Goal: Information Seeking & Learning: Check status

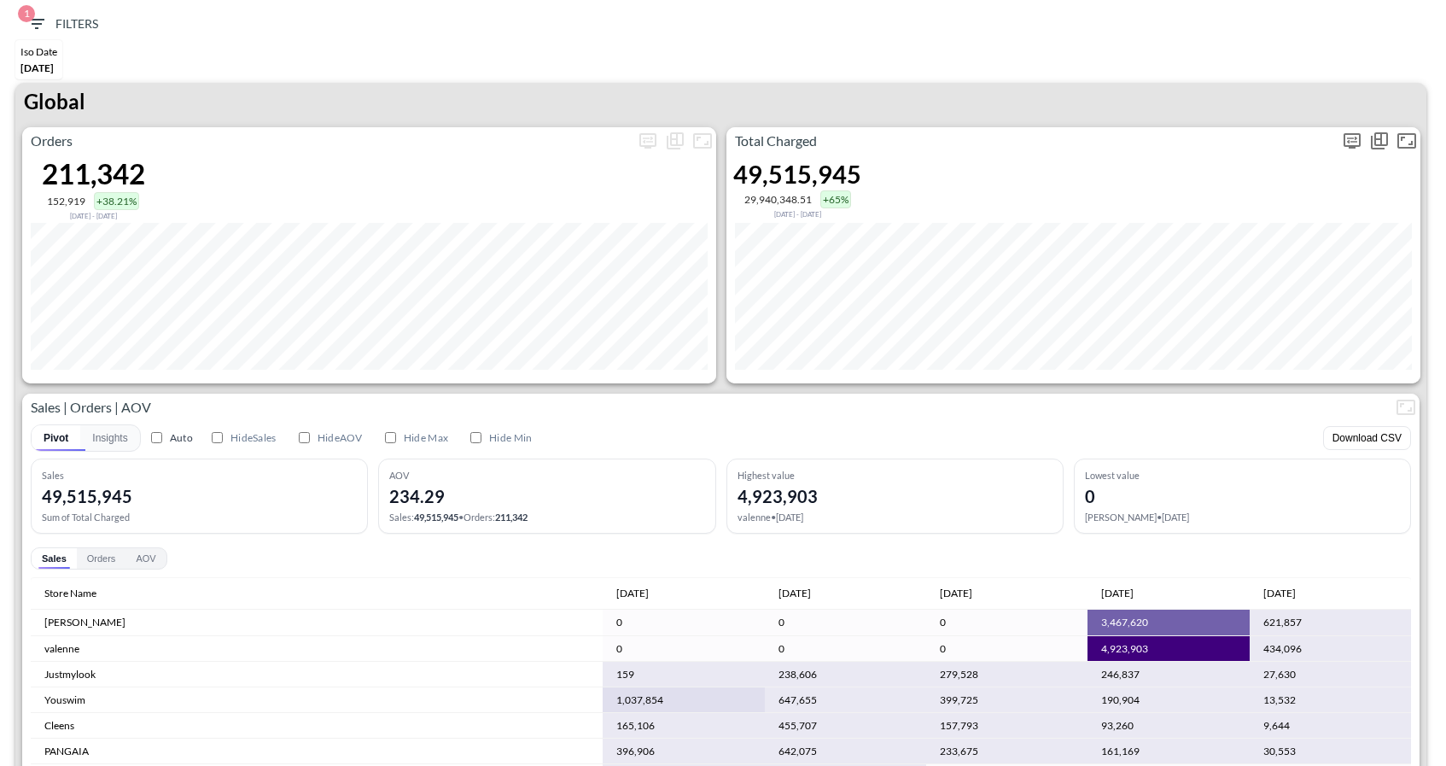
click at [1357, 136] on icon "more" at bounding box center [1352, 141] width 20 height 20
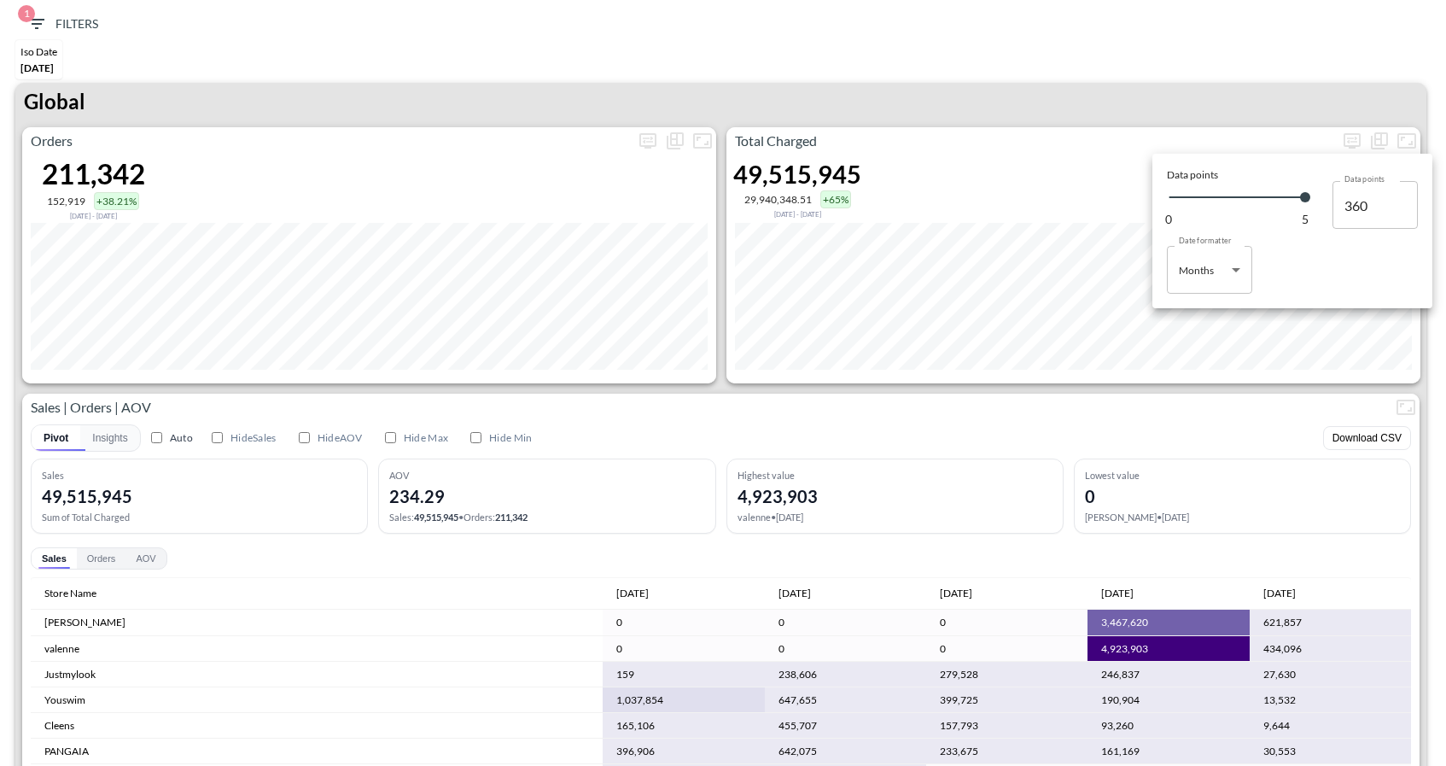
click at [1229, 276] on body "BI.P.EYE, Interactive Analytics Dashboards 1 Filters Iso Date [DATE] Global Ord…" at bounding box center [723, 383] width 1446 height 766
click at [1118, 90] on div at bounding box center [723, 383] width 1446 height 766
click at [33, 28] on div at bounding box center [723, 383] width 1446 height 766
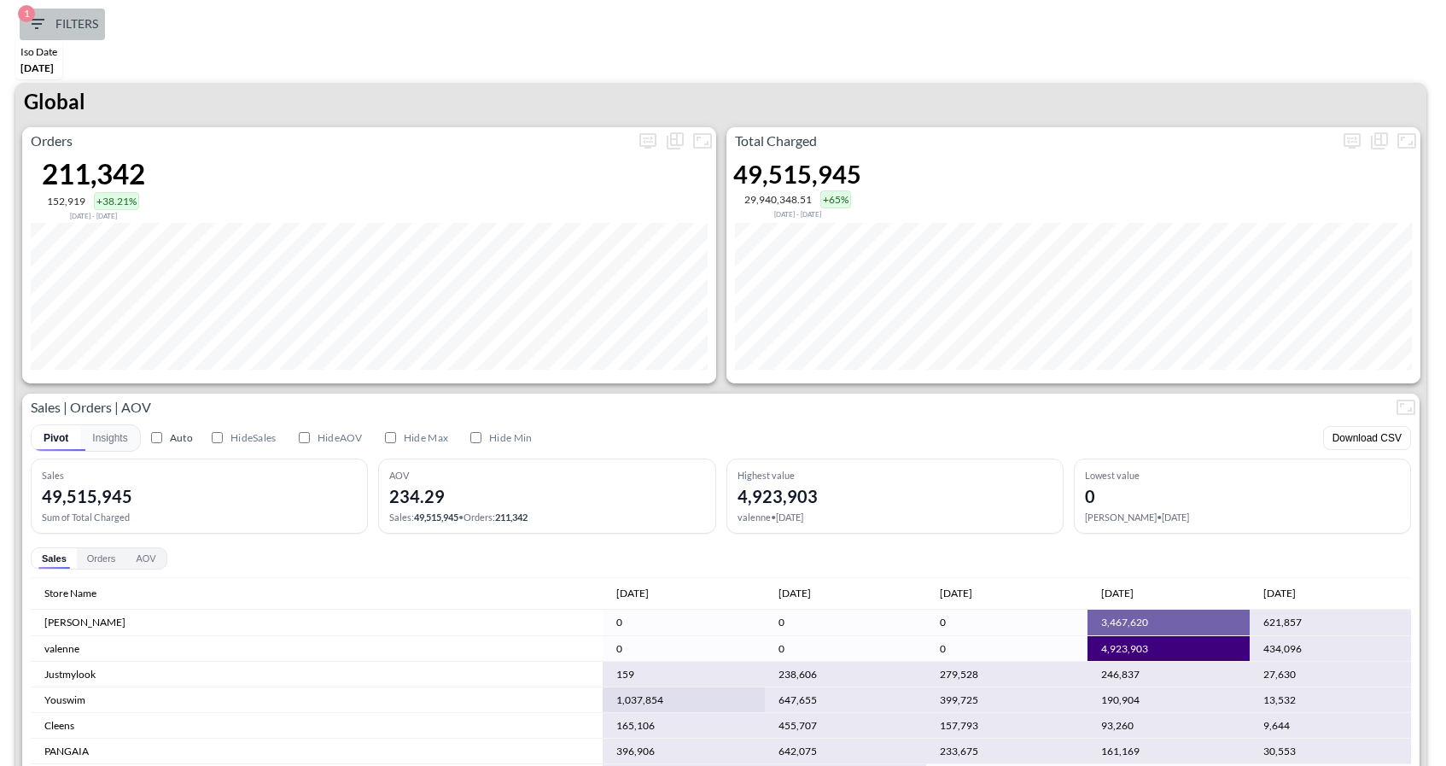
click at [47, 26] on span "1 Filters" at bounding box center [62, 24] width 72 height 21
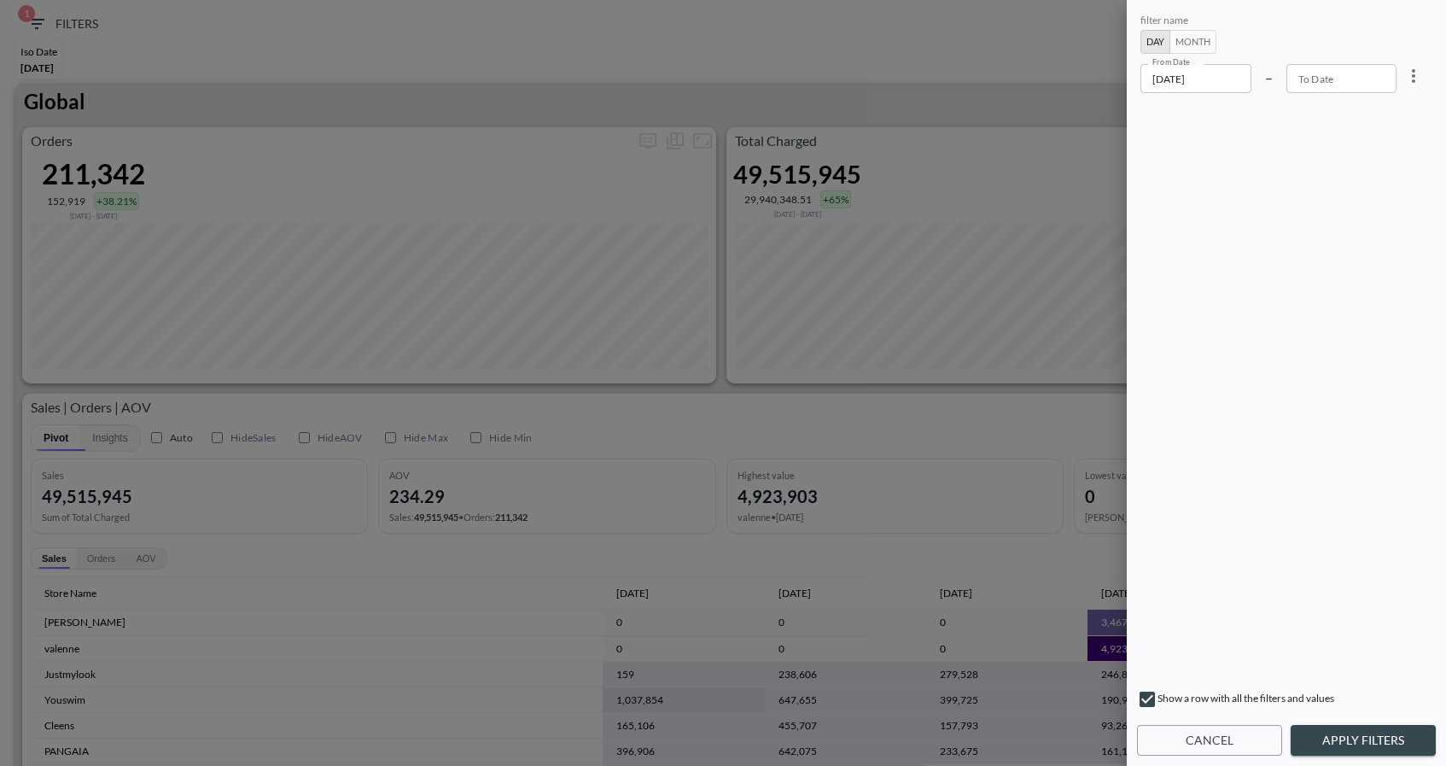
click at [1198, 85] on input "[DATE]" at bounding box center [1196, 78] width 111 height 29
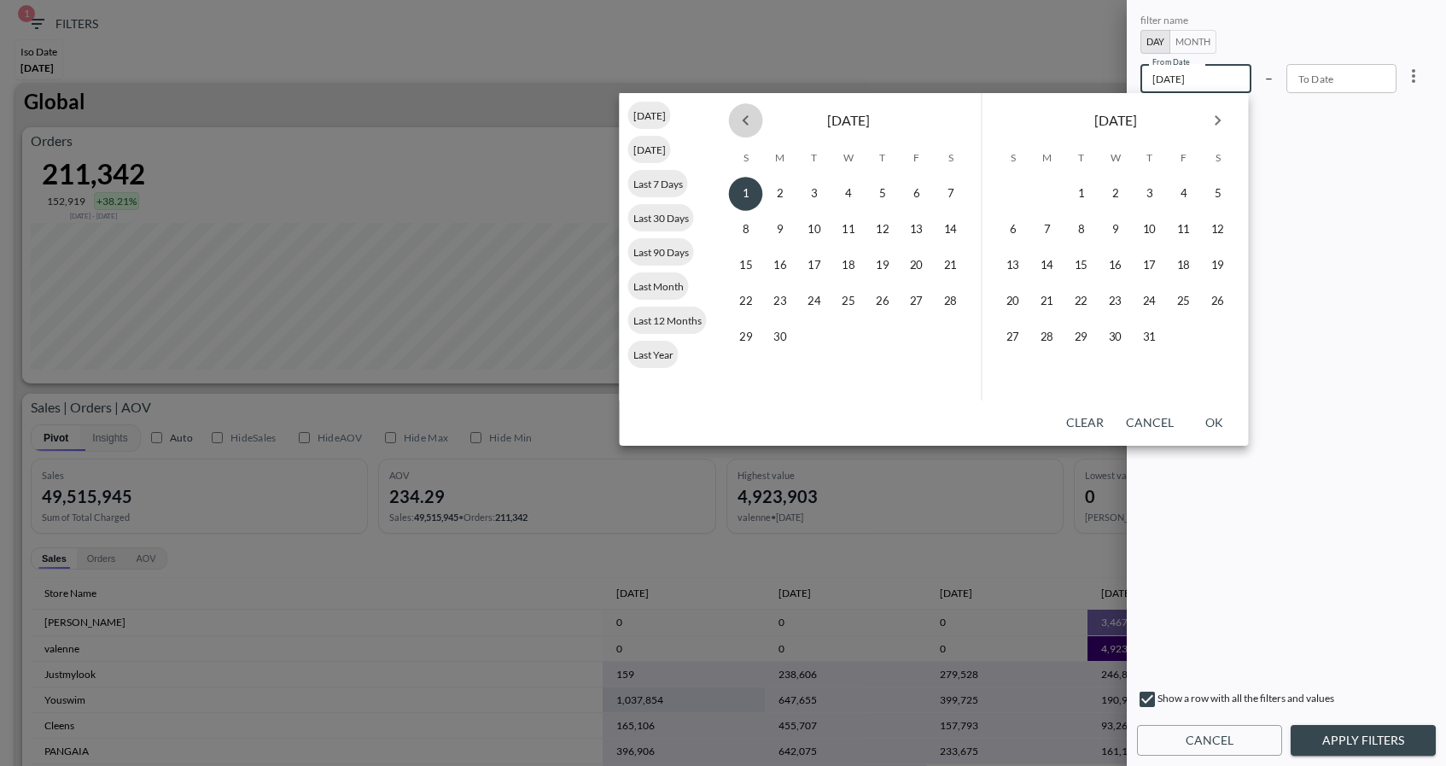
click at [747, 122] on icon "Previous month" at bounding box center [746, 120] width 20 height 20
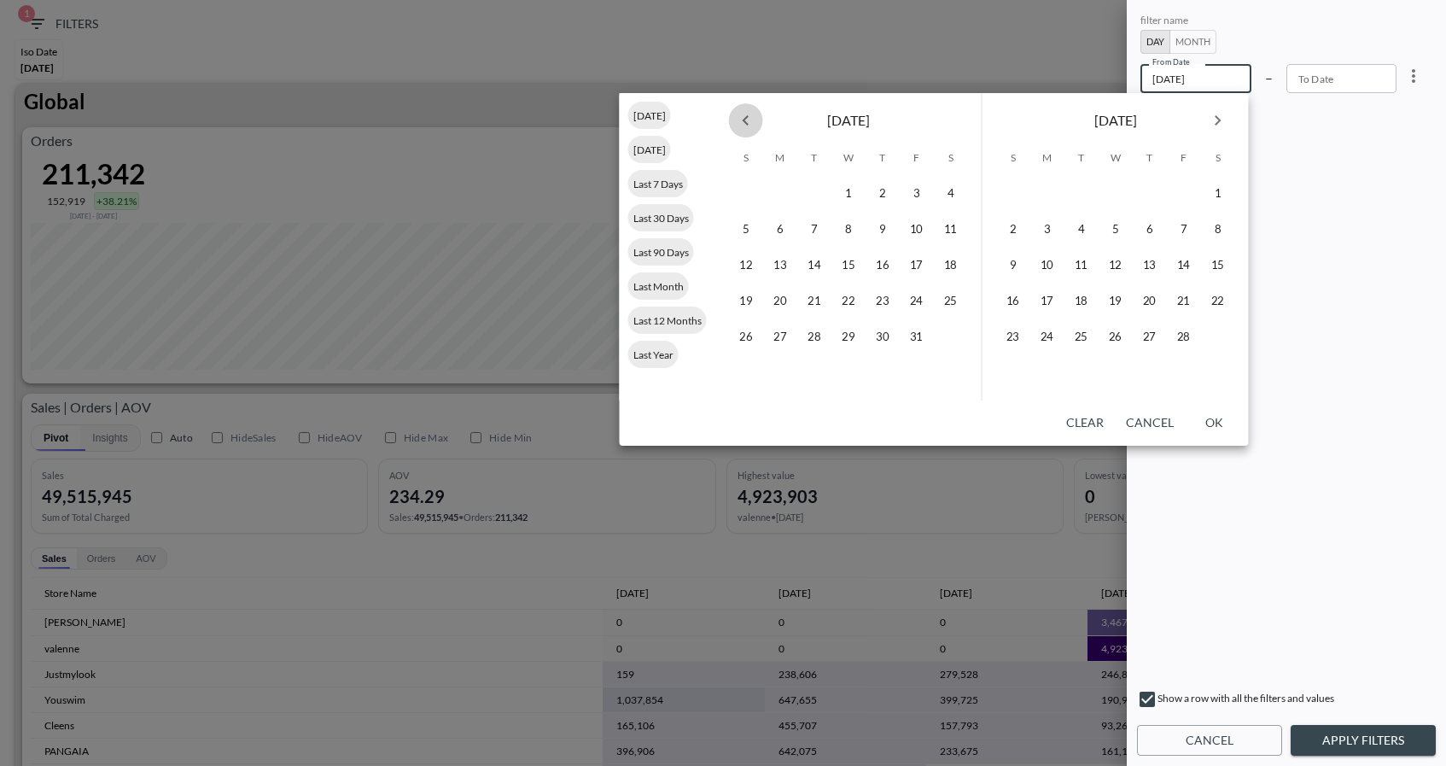
click at [747, 122] on icon "Previous month" at bounding box center [746, 120] width 20 height 20
click at [747, 195] on button "1" at bounding box center [746, 194] width 34 height 34
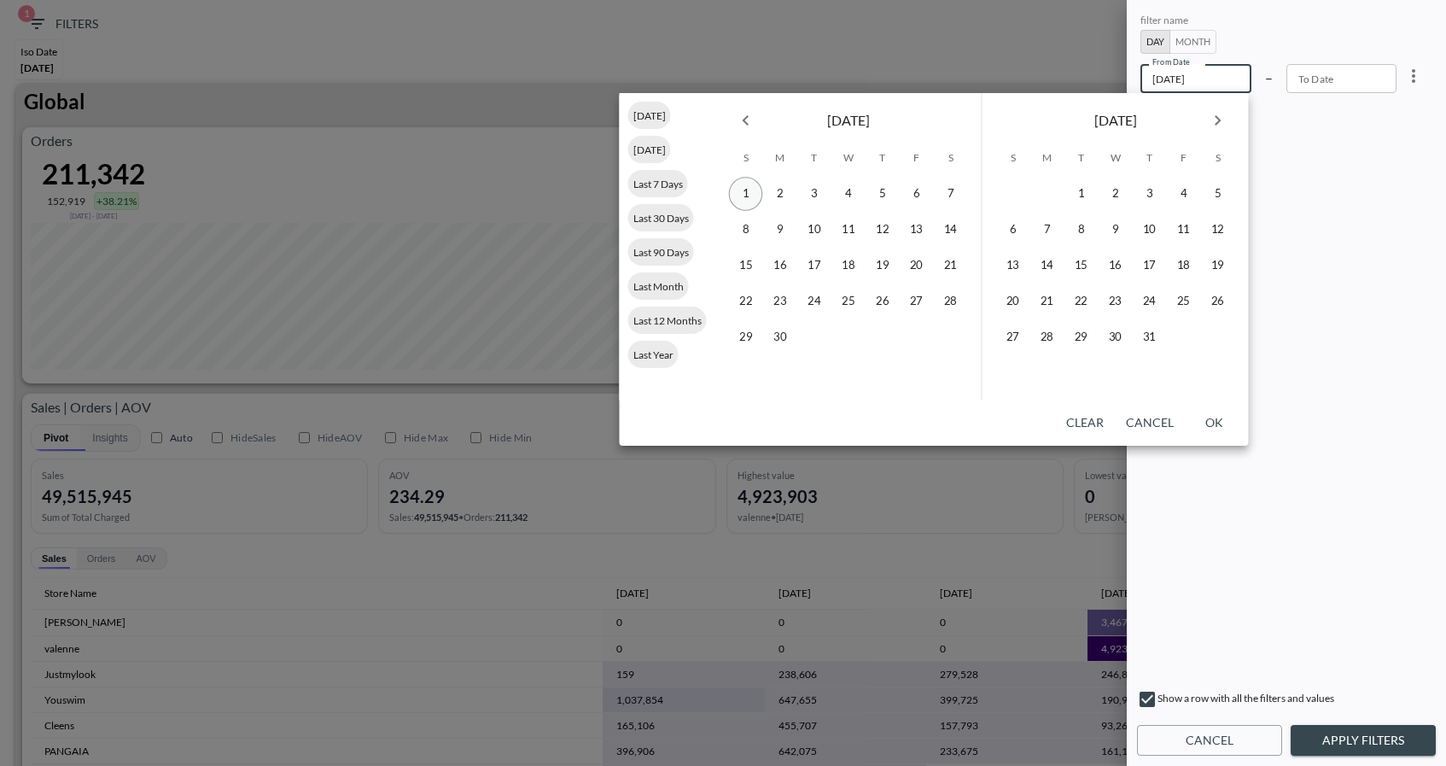
type input "[DATE]"
type input "YYYY-MM-DD"
click at [1219, 125] on icon "Next month" at bounding box center [1218, 120] width 20 height 20
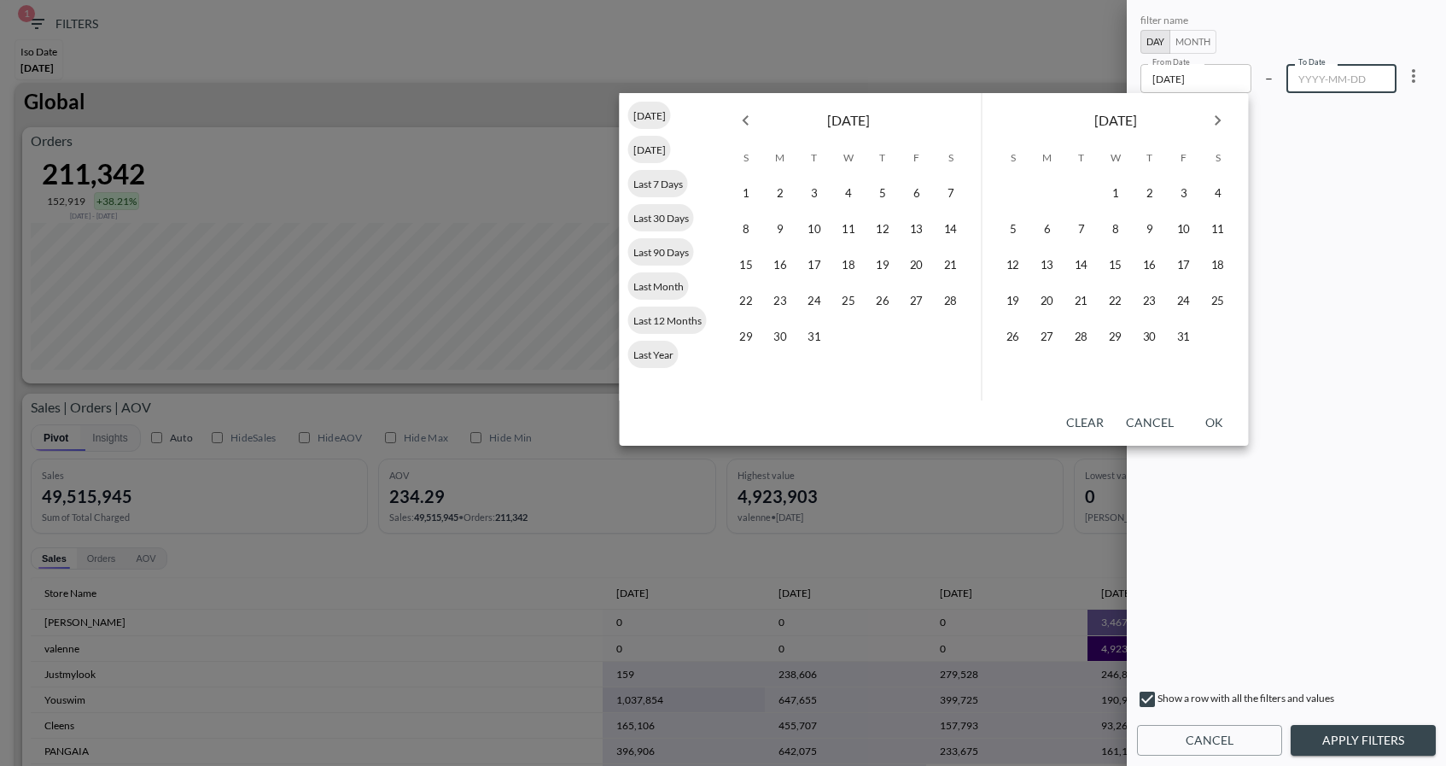
click at [1219, 125] on icon "Next month" at bounding box center [1218, 120] width 20 height 20
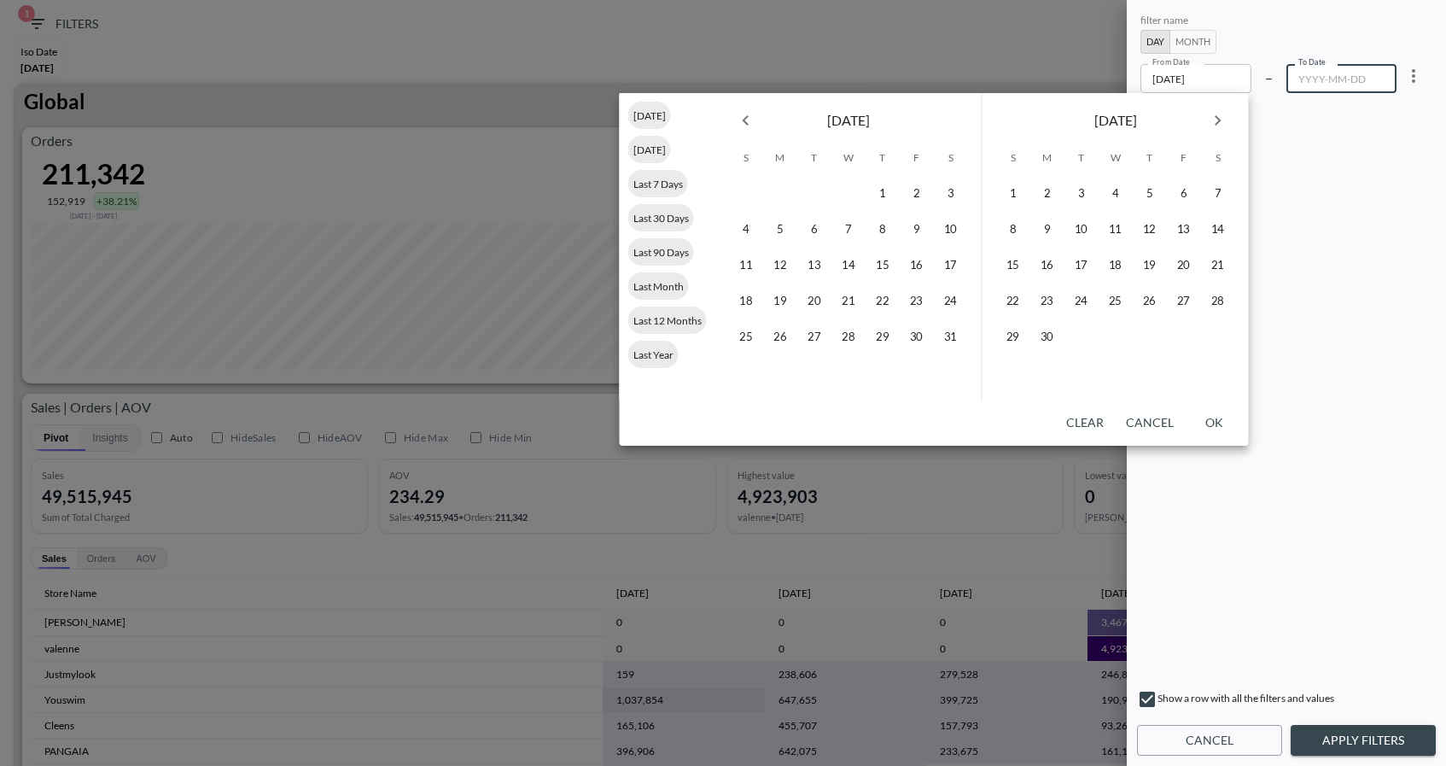
click at [1219, 125] on icon "Next month" at bounding box center [1218, 120] width 20 height 20
click at [1220, 125] on icon "Next month" at bounding box center [1218, 120] width 20 height 20
click at [1183, 338] on button "31" at bounding box center [1184, 337] width 34 height 34
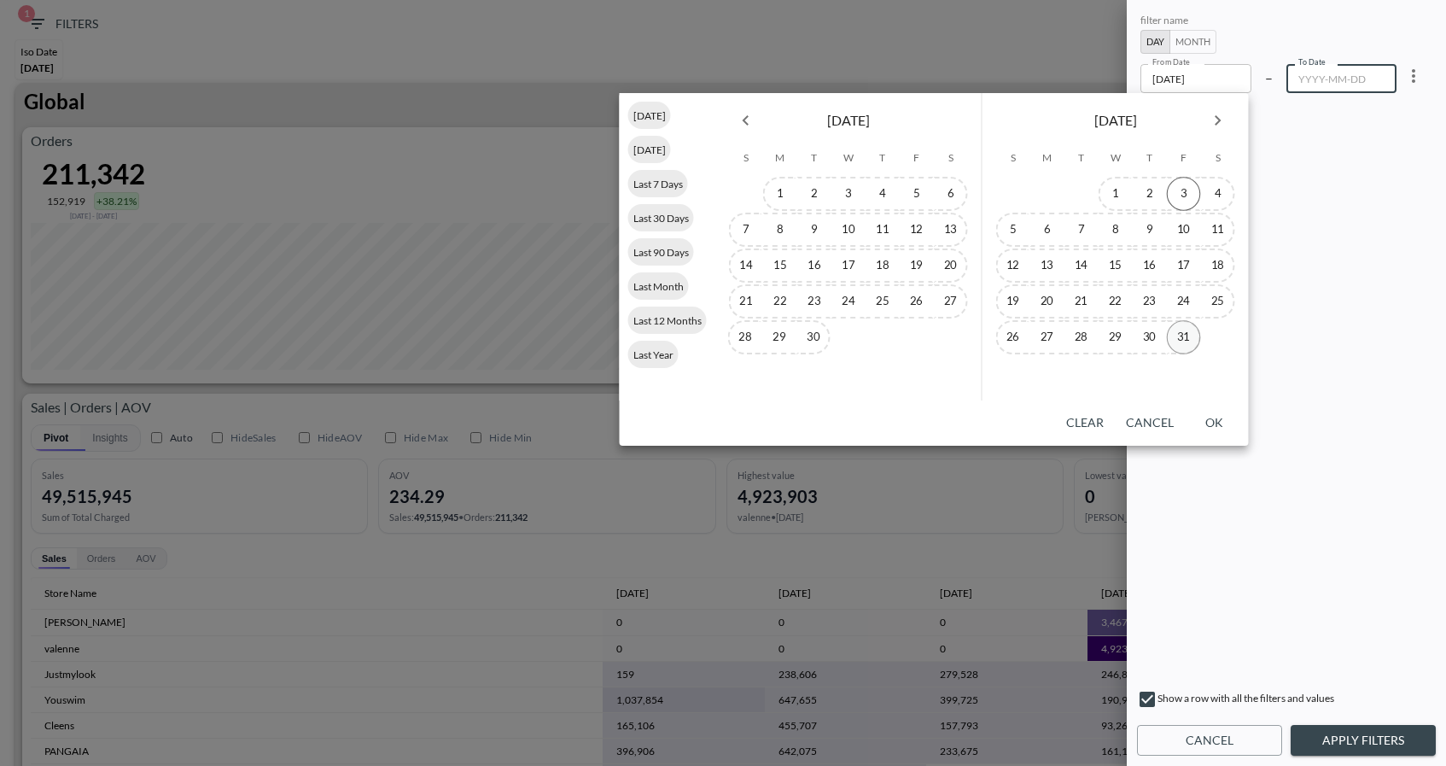
type input "[DATE]"
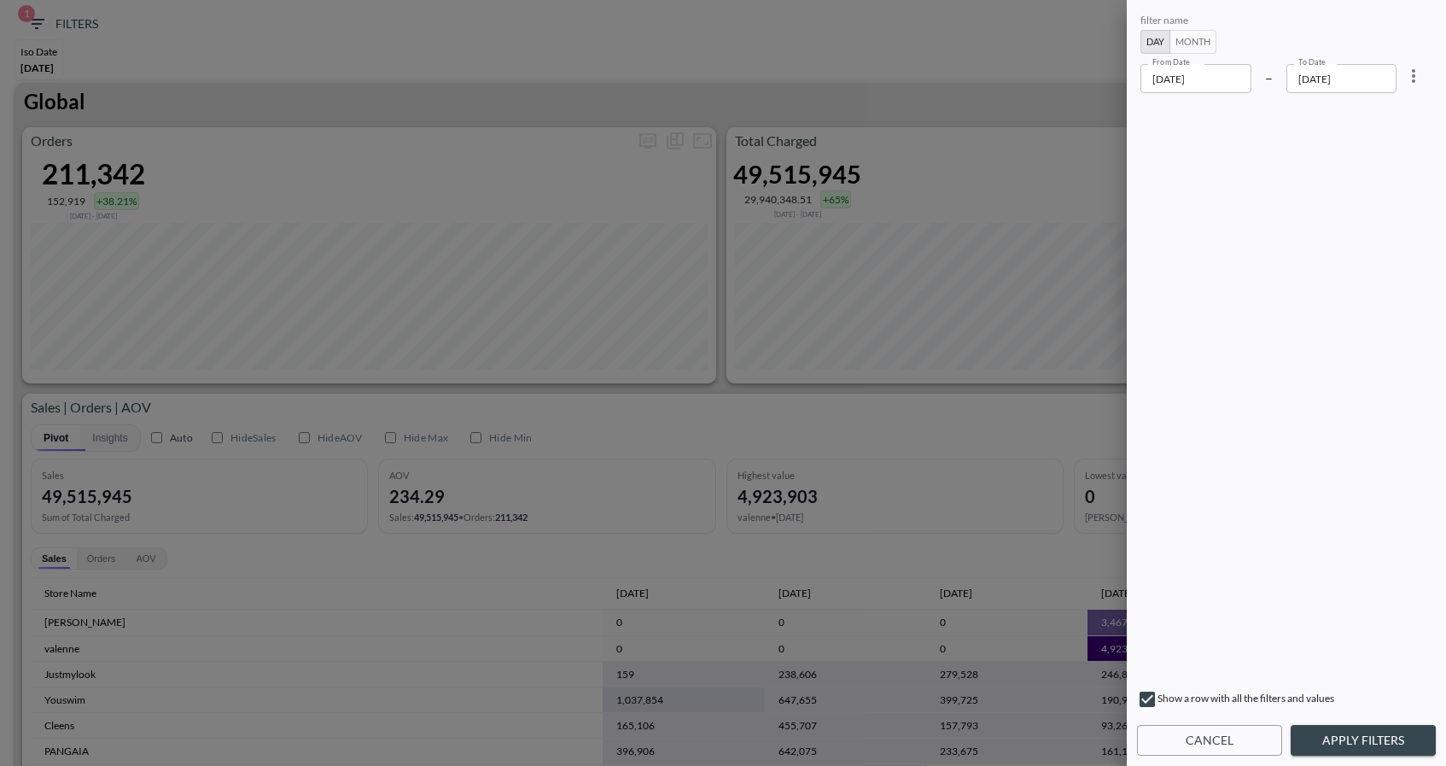
click at [1350, 737] on button "Apply Filters" at bounding box center [1363, 741] width 145 height 32
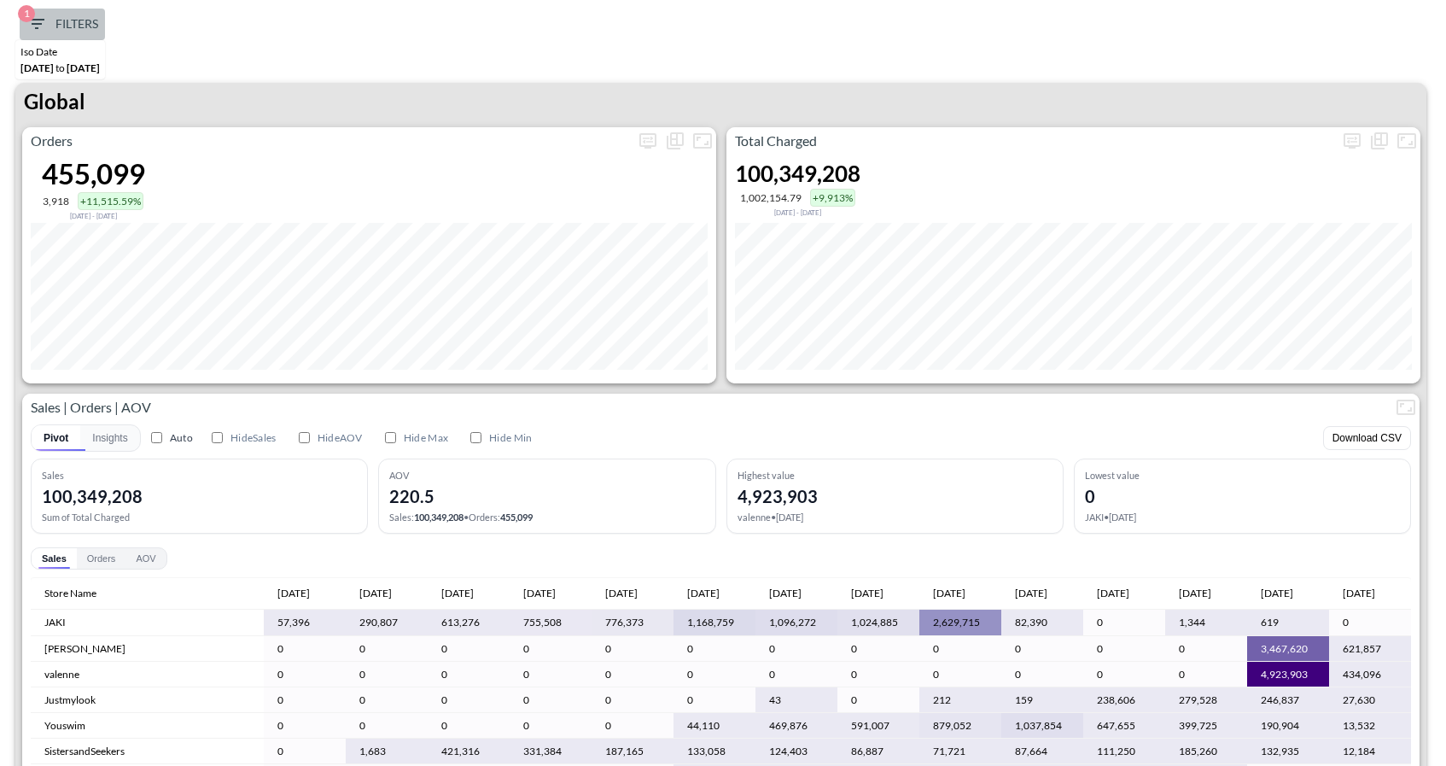
click at [37, 19] on icon "button" at bounding box center [36, 24] width 15 height 10
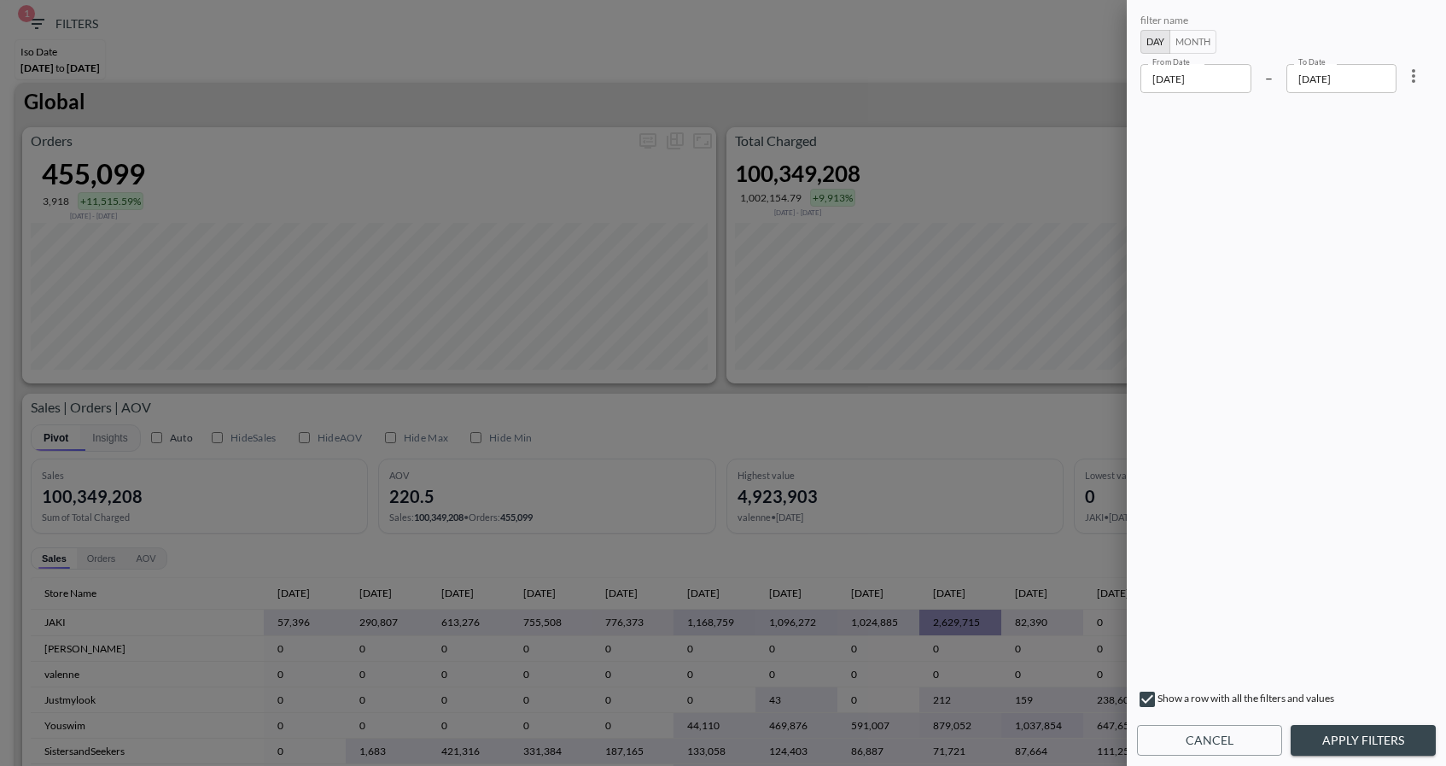
click at [675, 101] on div at bounding box center [723, 383] width 1446 height 766
click at [1206, 725] on button "Cancel" at bounding box center [1209, 741] width 145 height 32
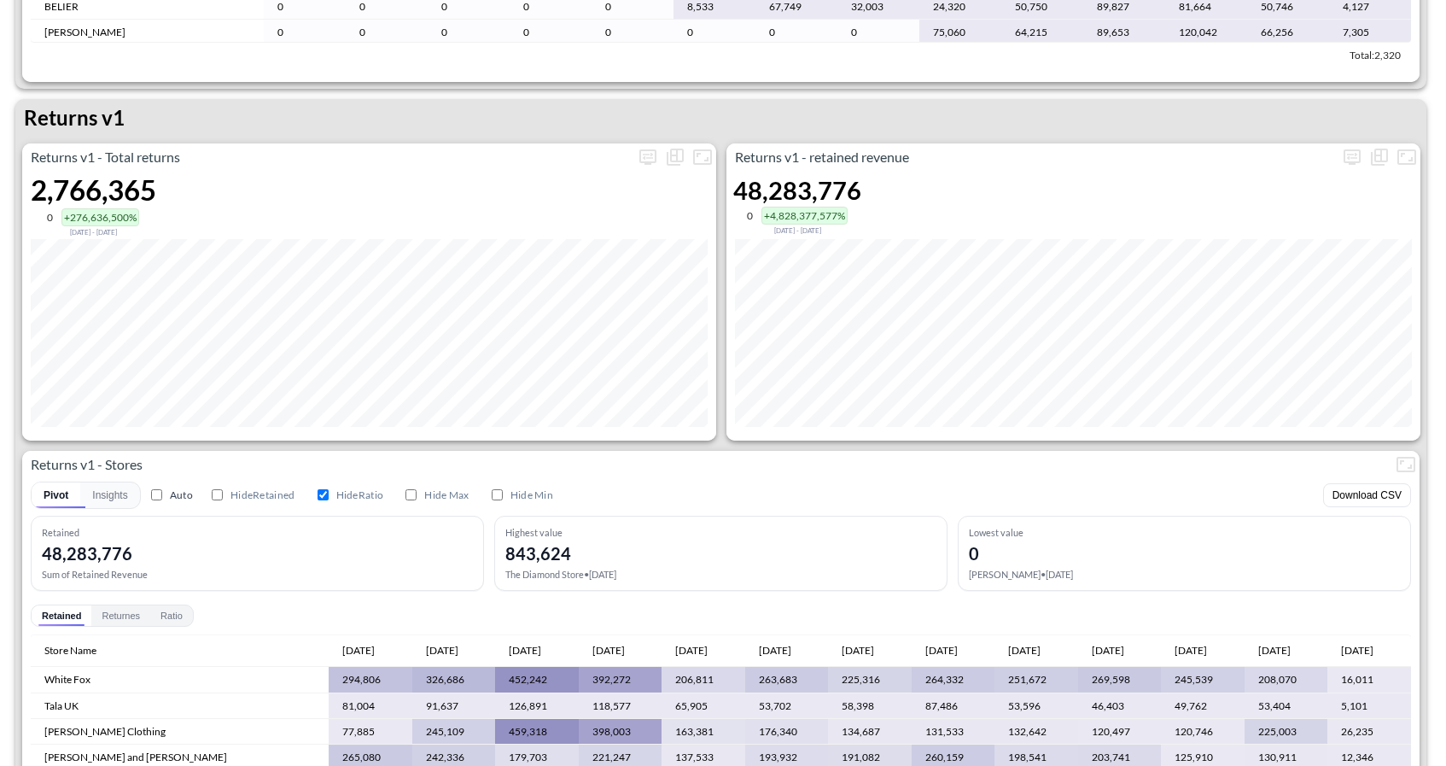
scroll to position [766, 0]
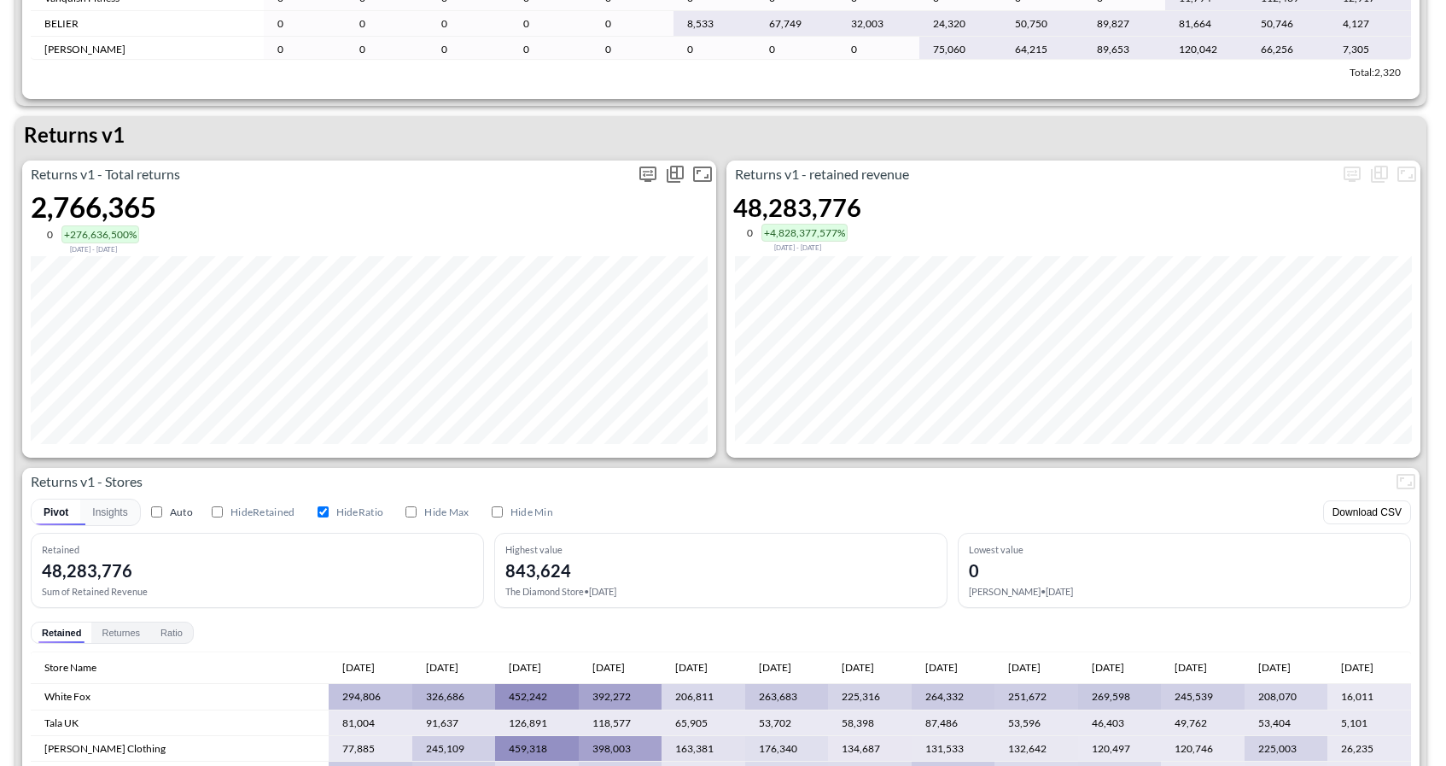
click at [643, 178] on icon "more" at bounding box center [647, 173] width 17 height 15
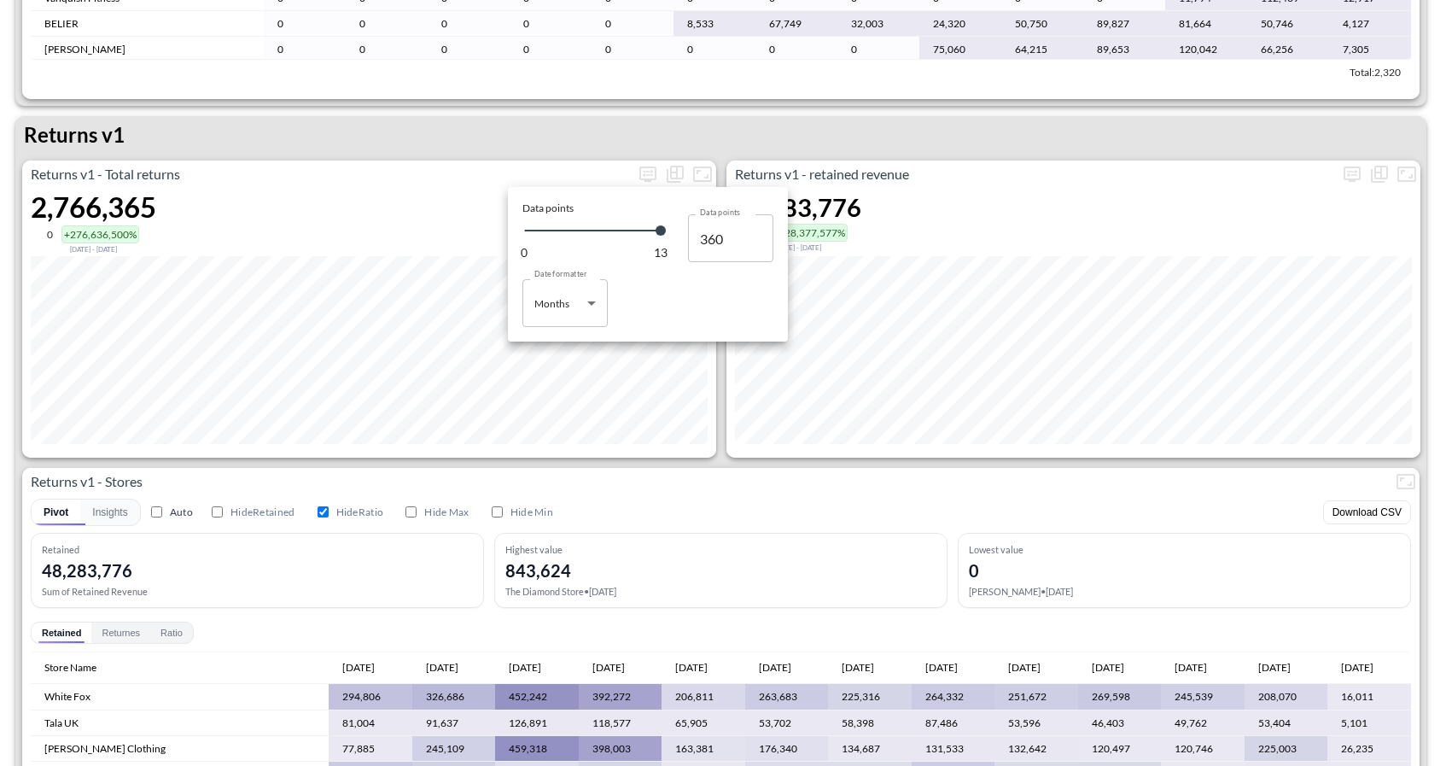
click at [587, 302] on body "BI.P.EYE, Interactive Analytics Dashboards 1 Filters Iso Date [DATE] to [DATE] …" at bounding box center [723, 383] width 1446 height 766
click at [559, 345] on li "Days" at bounding box center [564, 347] width 85 height 26
type input "Days"
type input "360"
click at [721, 446] on div at bounding box center [723, 383] width 1446 height 766
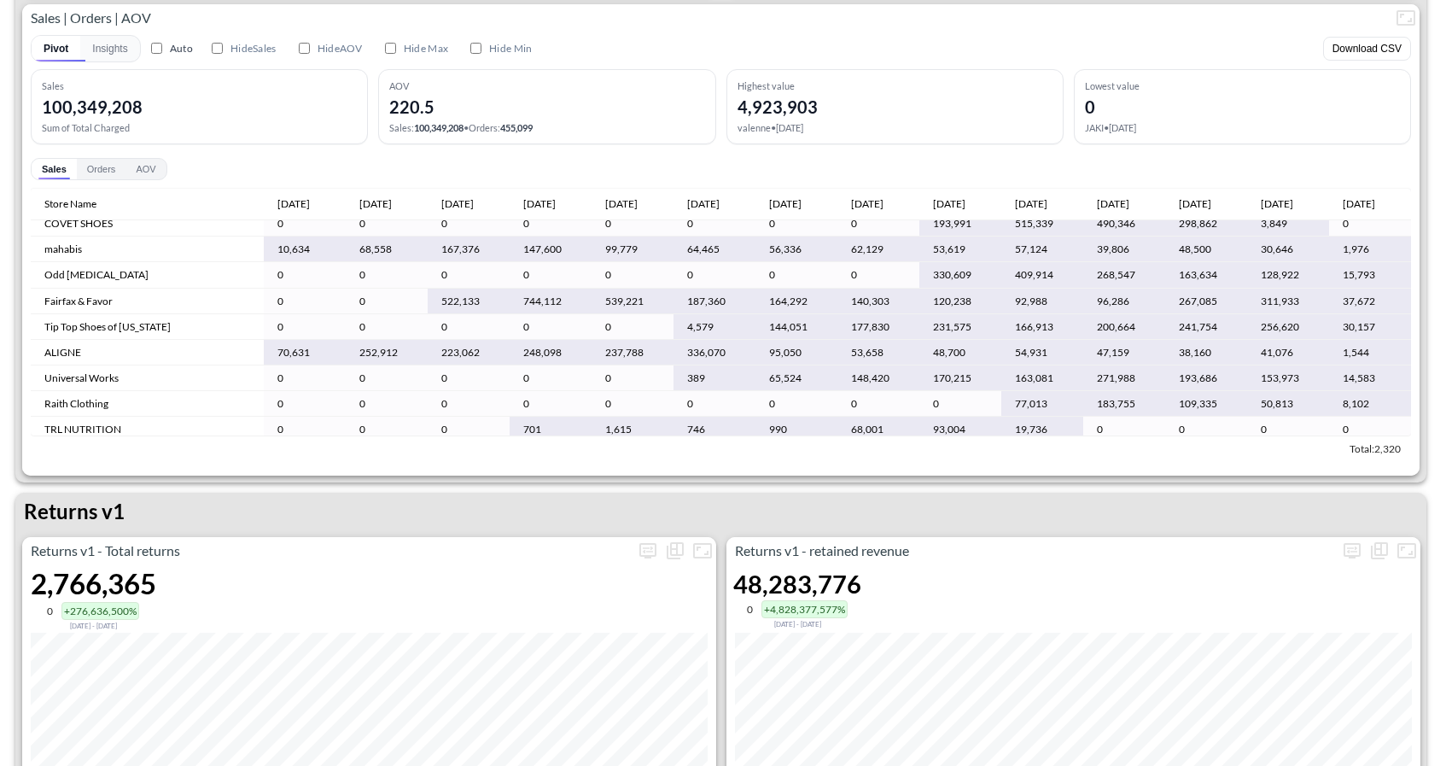
scroll to position [387, 1]
